Goal: Entertainment & Leisure: Consume media (video, audio)

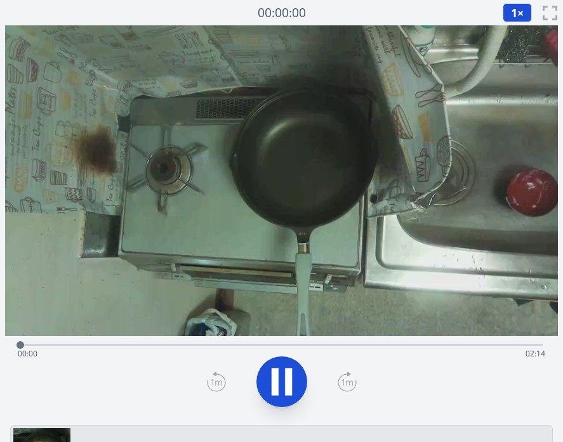
click at [282, 343] on div "Time elapsed: 00:00 Time remaining: 02:14" at bounding box center [281, 343] width 522 height 15
click at [288, 367] on icon at bounding box center [282, 382] width 36 height 36
click at [277, 346] on div "Time elapsed: 01:09 Time remaining: 01:04" at bounding box center [281, 354] width 527 height 20
click at [279, 369] on icon at bounding box center [282, 382] width 36 height 36
click at [248, 348] on div "Time elapsed: 01:12 Time remaining: 01:01" at bounding box center [281, 354] width 527 height 20
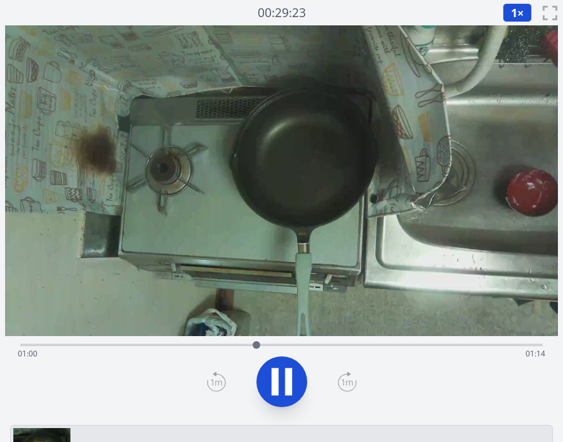
click at [305, 341] on div "Time elapsed: 01:00 Time remaining: 01:14" at bounding box center [281, 343] width 522 height 15
click at [280, 386] on icon at bounding box center [282, 382] width 36 height 36
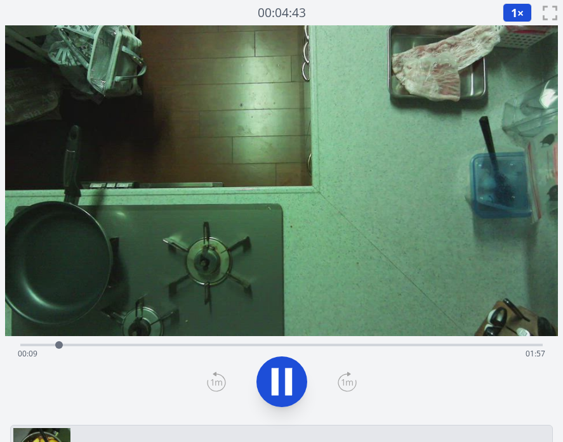
click at [166, 346] on div "Time elapsed: 00:09 Time remaining: 01:57" at bounding box center [281, 354] width 527 height 20
click at [268, 347] on div "Time elapsed: 00:41 Time remaining: 01:25" at bounding box center [281, 354] width 527 height 20
click at [275, 362] on button at bounding box center [281, 382] width 51 height 51
click at [286, 369] on icon at bounding box center [288, 382] width 7 height 27
drag, startPoint x: 294, startPoint y: 347, endPoint x: 359, endPoint y: 350, distance: 64.8
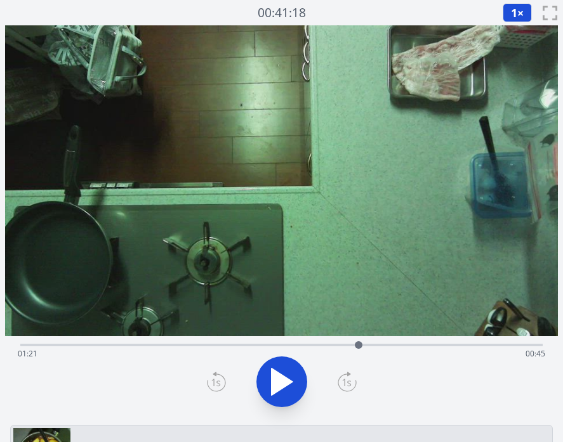
click at [359, 350] on div at bounding box center [358, 345] width 19 height 19
drag, startPoint x: 359, startPoint y: 346, endPoint x: 425, endPoint y: 340, distance: 66.9
click at [425, 340] on div at bounding box center [425, 345] width 19 height 19
drag, startPoint x: 425, startPoint y: 341, endPoint x: 454, endPoint y: 326, distance: 32.4
click at [454, 326] on div "Time elapsed: 01:44 Time remaining: 00:22" at bounding box center [281, 222] width 553 height 395
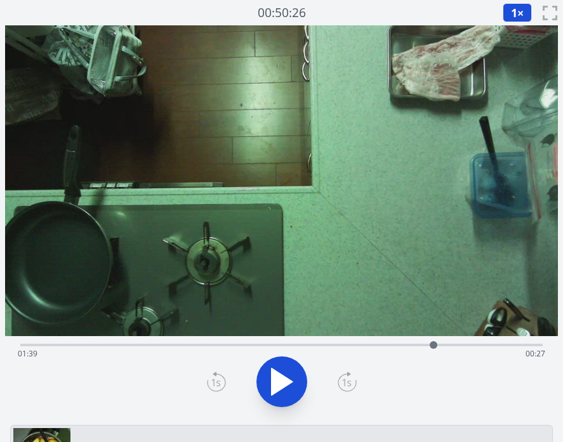
drag, startPoint x: 452, startPoint y: 345, endPoint x: 407, endPoint y: 359, distance: 47.0
click at [407, 346] on div "Time elapsed: 01:39 Time remaining: 00:27" at bounding box center [281, 345] width 522 height 3
click at [275, 376] on icon at bounding box center [275, 382] width 7 height 27
